Goal: Transaction & Acquisition: Book appointment/travel/reservation

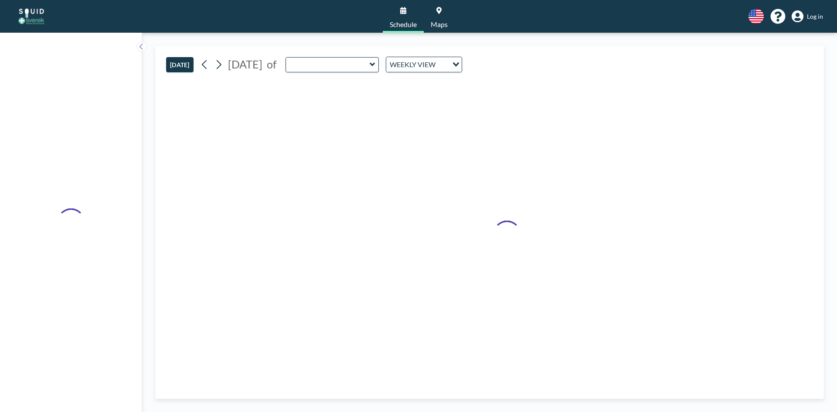
type input "Conference Room"
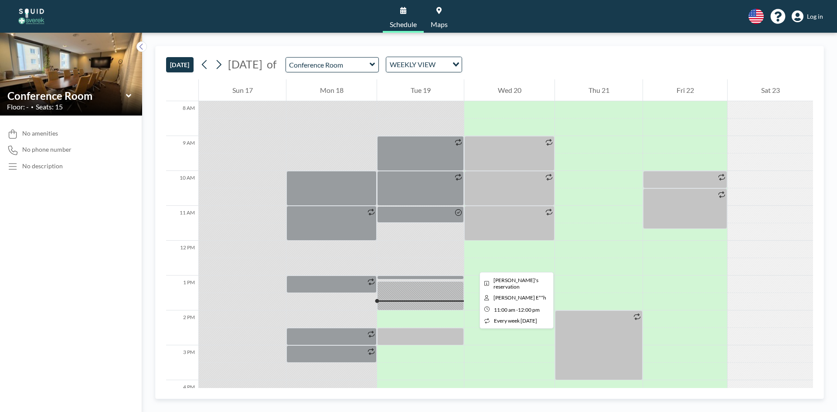
scroll to position [410, 0]
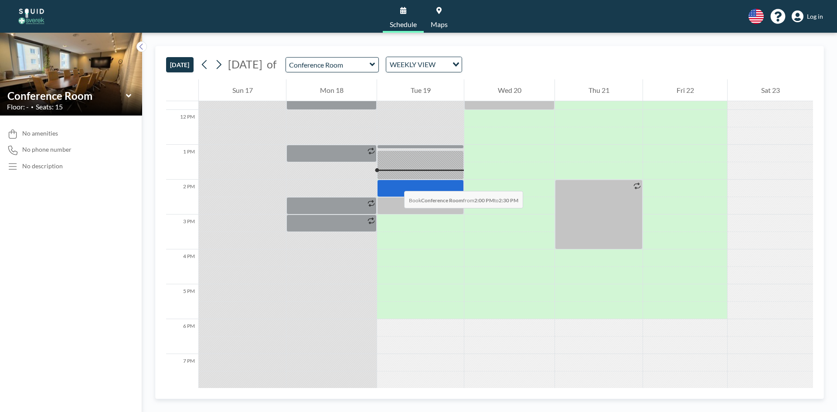
click at [395, 182] on div at bounding box center [420, 188] width 87 height 17
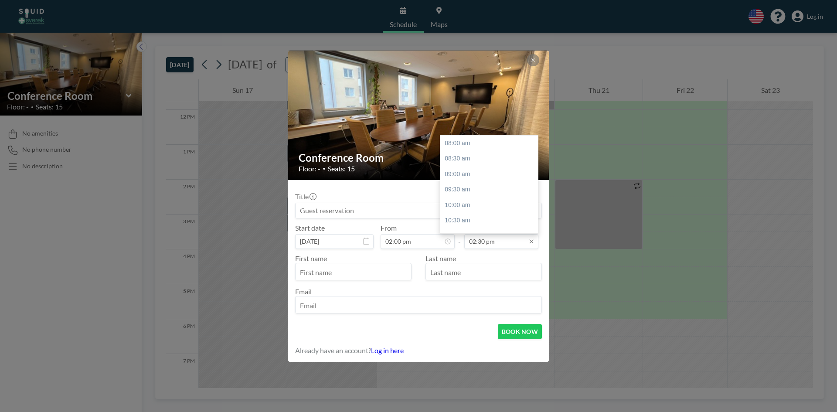
scroll to position [202, 0]
click at [504, 245] on input "02:30 pm" at bounding box center [501, 241] width 74 height 15
click at [468, 157] on div "03:00 pm" at bounding box center [491, 159] width 102 height 16
type input "03:00 pm"
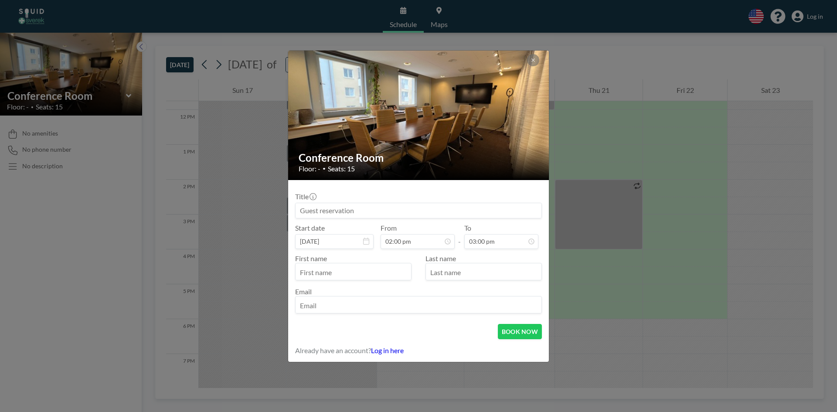
click at [348, 272] on input "text" at bounding box center [354, 272] width 116 height 15
click at [458, 205] on input at bounding box center [419, 210] width 246 height 15
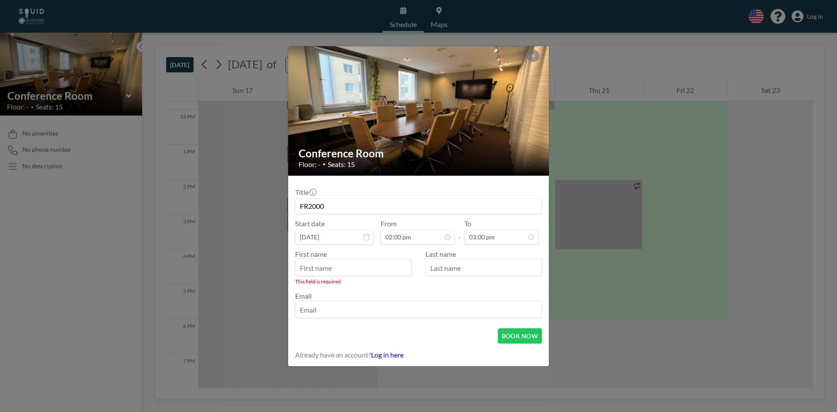
type input "FR2000"
click at [344, 270] on input "text" at bounding box center [354, 268] width 116 height 15
type input "[PERSON_NAME]"
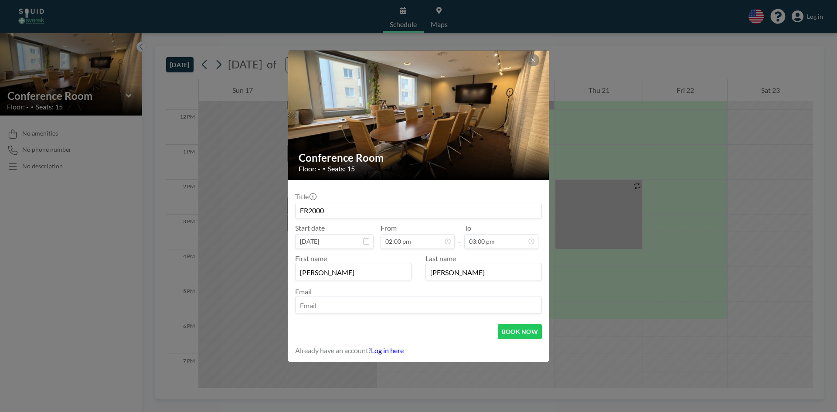
type input "[PERSON_NAME]"
click at [321, 312] on input "email" at bounding box center [419, 305] width 246 height 15
drag, startPoint x: 334, startPoint y: 305, endPoint x: 318, endPoint y: 306, distance: 15.7
click at [318, 306] on input "[PERSON_NAME][EMAIL_ADDRESS][PERSON_NAME][DOMAIN_NAME]" at bounding box center [419, 305] width 246 height 15
type input "[PERSON_NAME][EMAIL_ADDRESS][DOMAIN_NAME]"
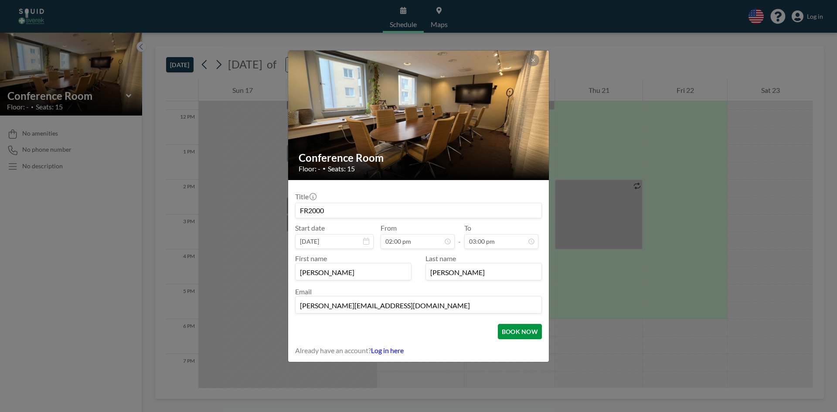
click at [531, 333] on button "BOOK NOW" at bounding box center [520, 331] width 44 height 15
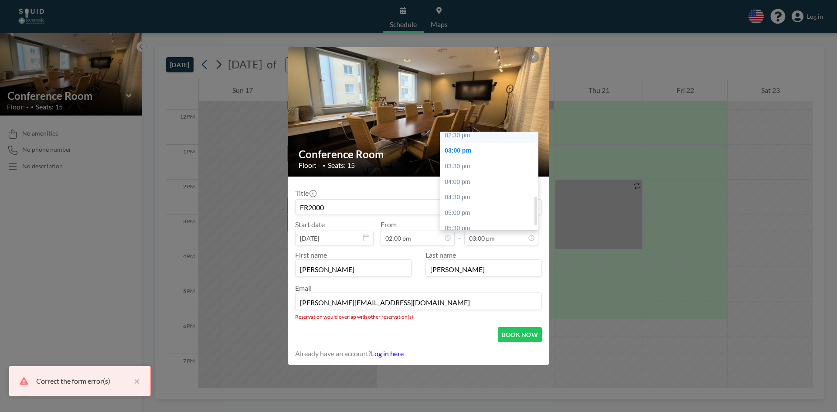
scroll to position [174, 0]
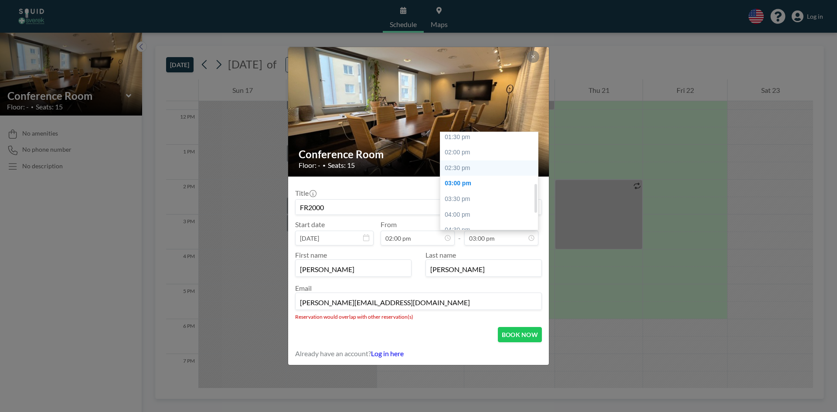
click at [469, 170] on div "02:30 pm" at bounding box center [491, 168] width 102 height 16
type input "02:30 pm"
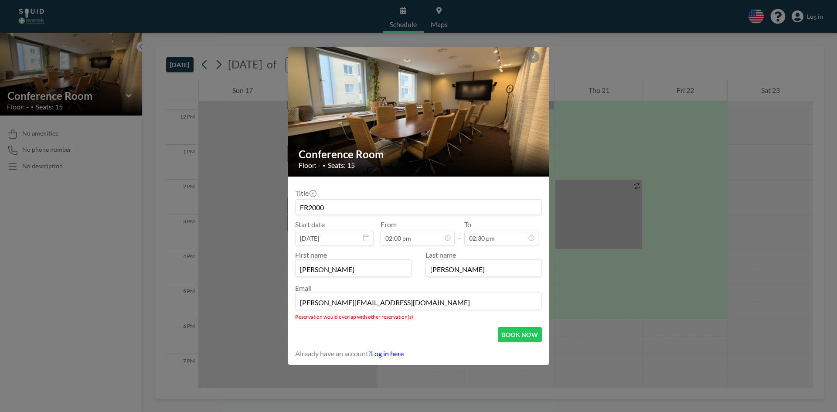
scroll to position [202, 0]
click at [534, 331] on button "BOOK NOW" at bounding box center [520, 334] width 44 height 15
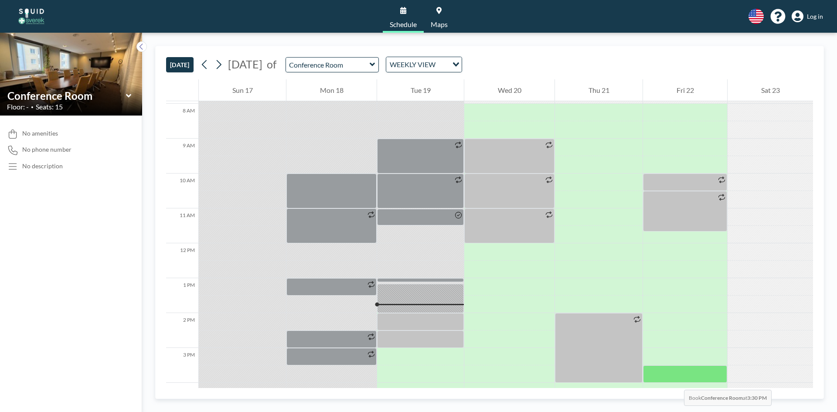
scroll to position [279, 0]
